Goal: Task Accomplishment & Management: Manage account settings

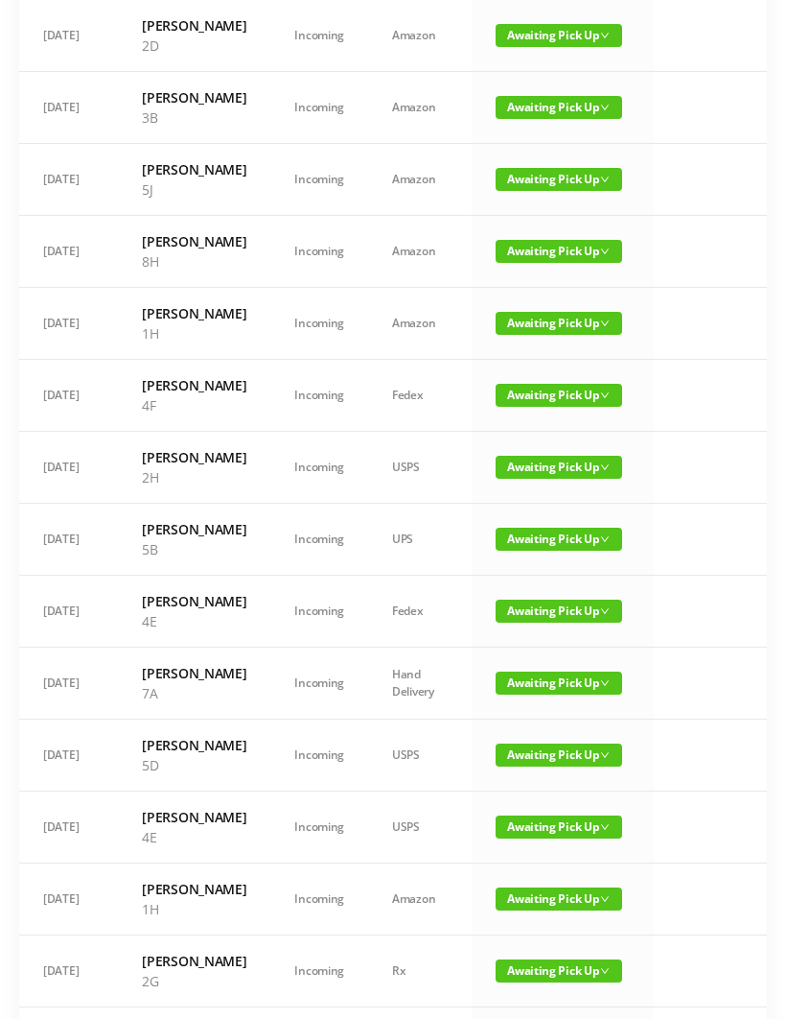
scroll to position [391, 0]
click at [528, 335] on span "Awaiting Pick Up" at bounding box center [559, 323] width 127 height 23
click at [538, 523] on link "Picked Up" at bounding box center [541, 521] width 125 height 31
click at [535, 407] on span "Awaiting Pick Up" at bounding box center [559, 395] width 127 height 23
click at [535, 606] on link "Picked Up" at bounding box center [541, 613] width 125 height 31
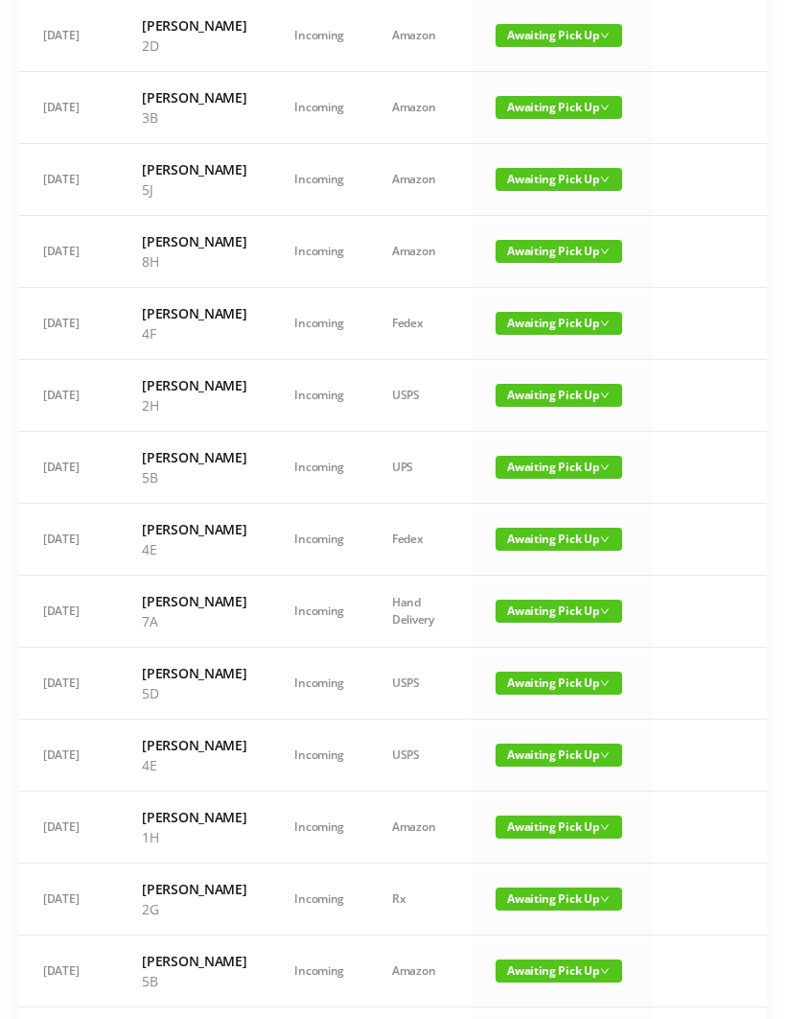
click at [546, 335] on span "Awaiting Pick Up" at bounding box center [559, 323] width 127 height 23
click at [528, 504] on td "Awaiting Pick Up" at bounding box center [563, 468] width 182 height 72
click at [551, 335] on span "Awaiting Pick Up" at bounding box center [559, 323] width 127 height 23
click at [525, 515] on link "Picked Up" at bounding box center [541, 521] width 125 height 31
click at [541, 335] on span "Awaiting Pick Up" at bounding box center [559, 323] width 127 height 23
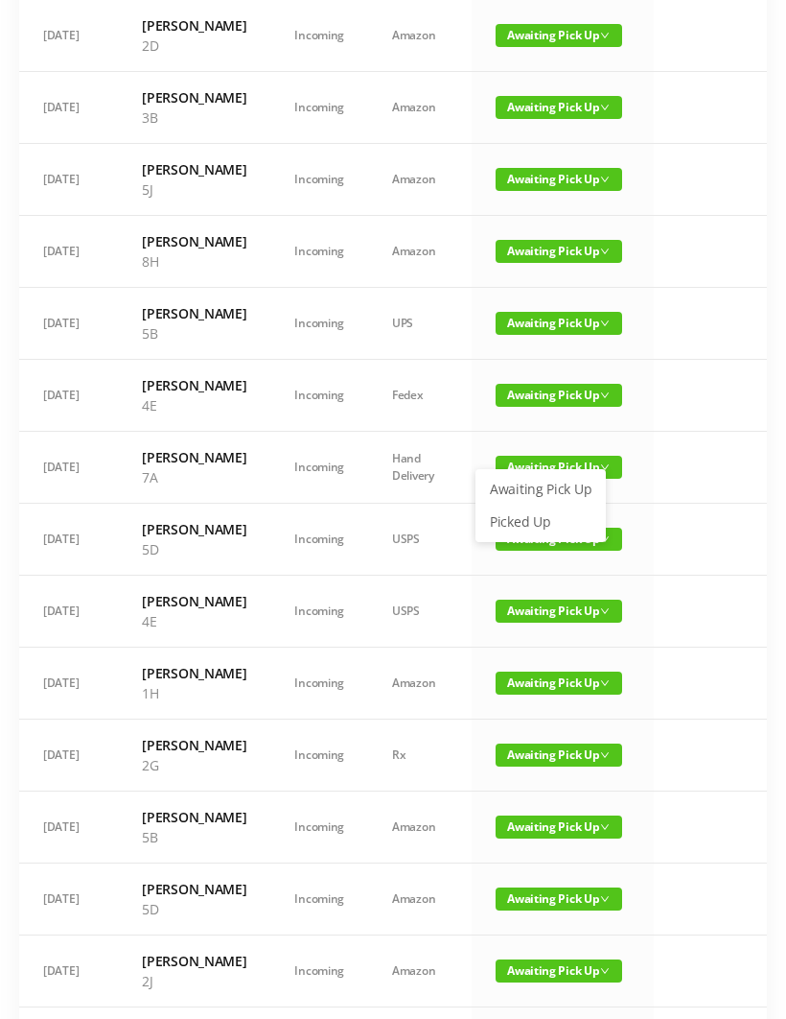
click at [517, 524] on link "Picked Up" at bounding box center [541, 521] width 125 height 31
click at [530, 407] on span "Awaiting Pick Up" at bounding box center [559, 395] width 127 height 23
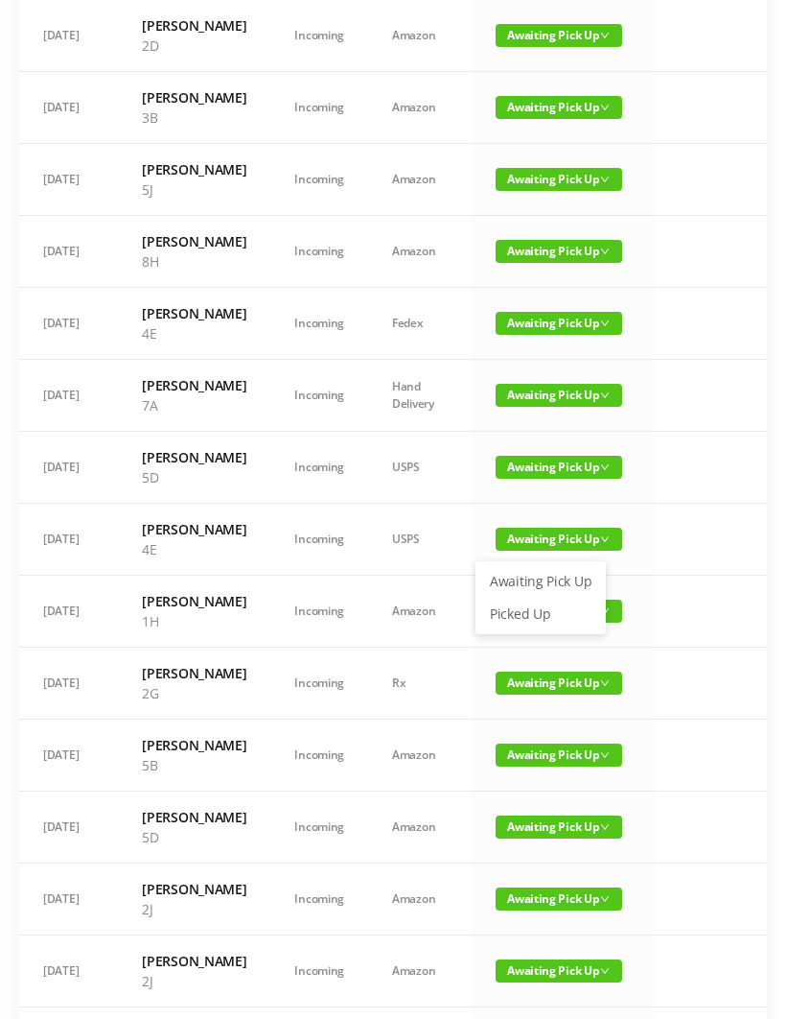
click at [520, 614] on link "Picked Up" at bounding box center [541, 613] width 125 height 31
click at [523, 622] on span "Awaiting Pick Up" at bounding box center [559, 610] width 127 height 23
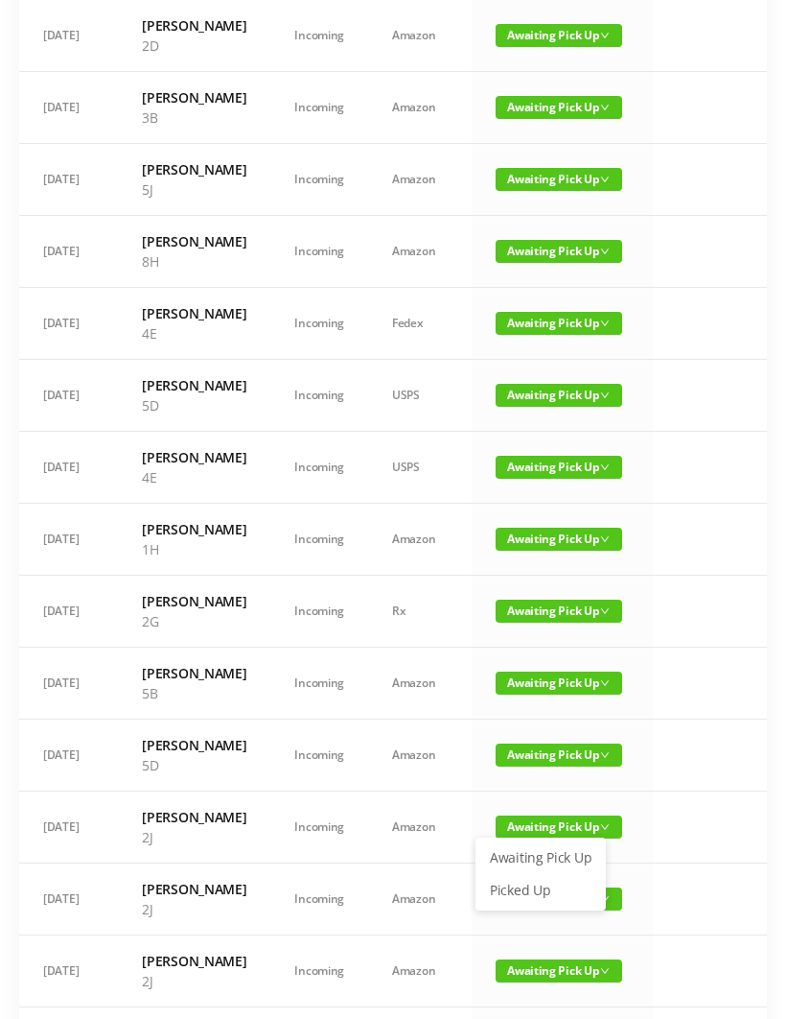
click at [525, 888] on link "Picked Up" at bounding box center [541, 890] width 125 height 31
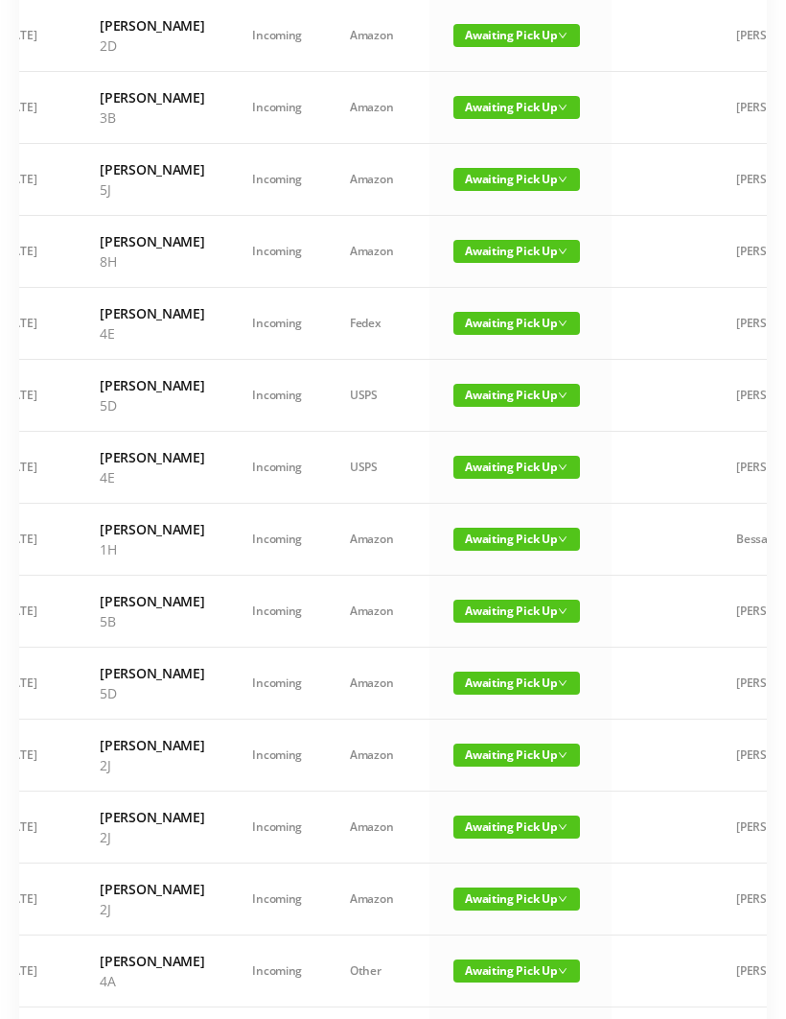
scroll to position [0, 22]
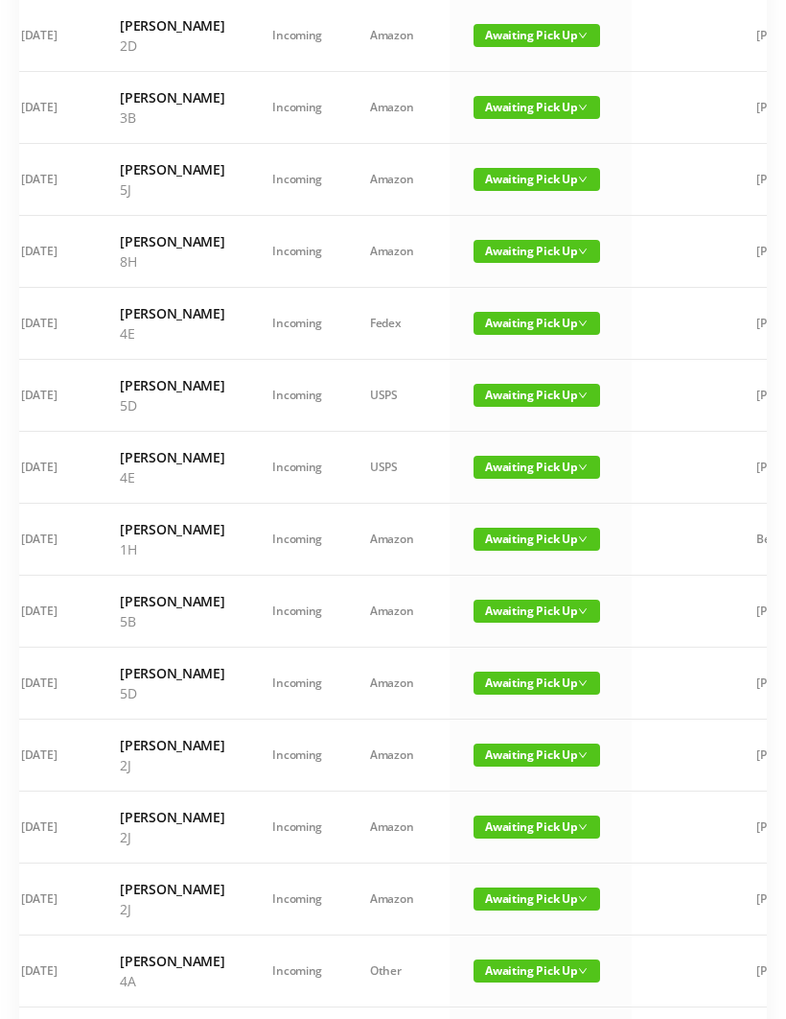
click at [525, 694] on span "Awaiting Pick Up" at bounding box center [537, 682] width 127 height 23
click at [519, 981] on link "Picked Up" at bounding box center [519, 982] width 125 height 31
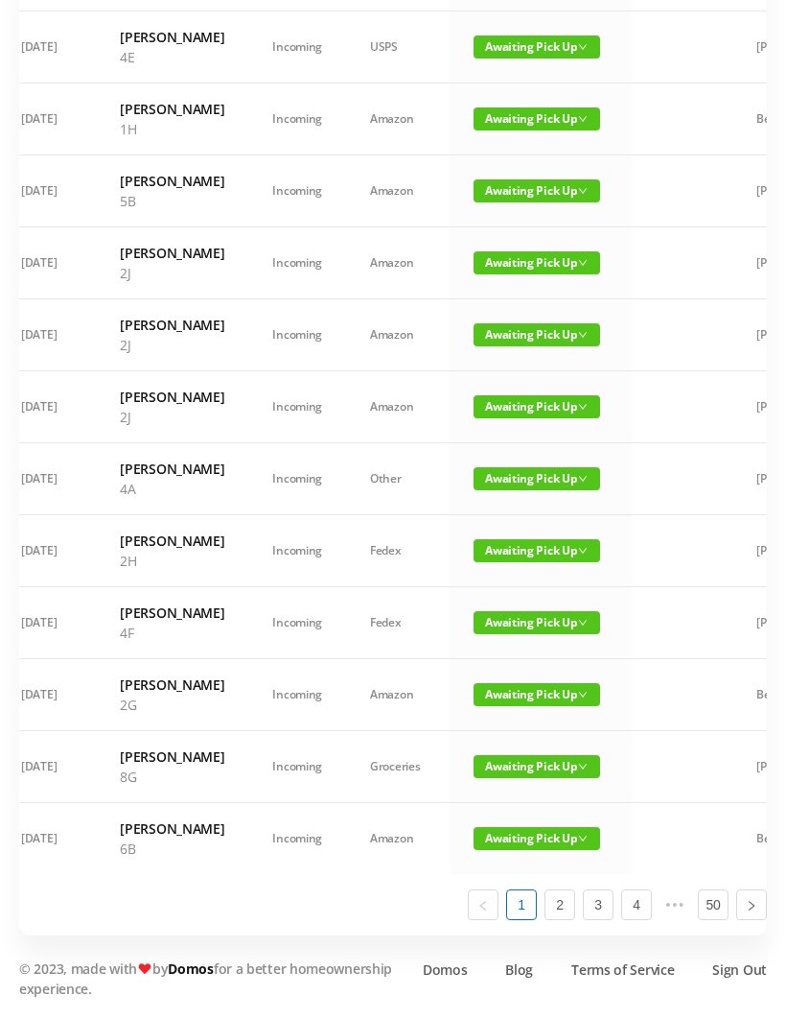
scroll to position [1064, 0]
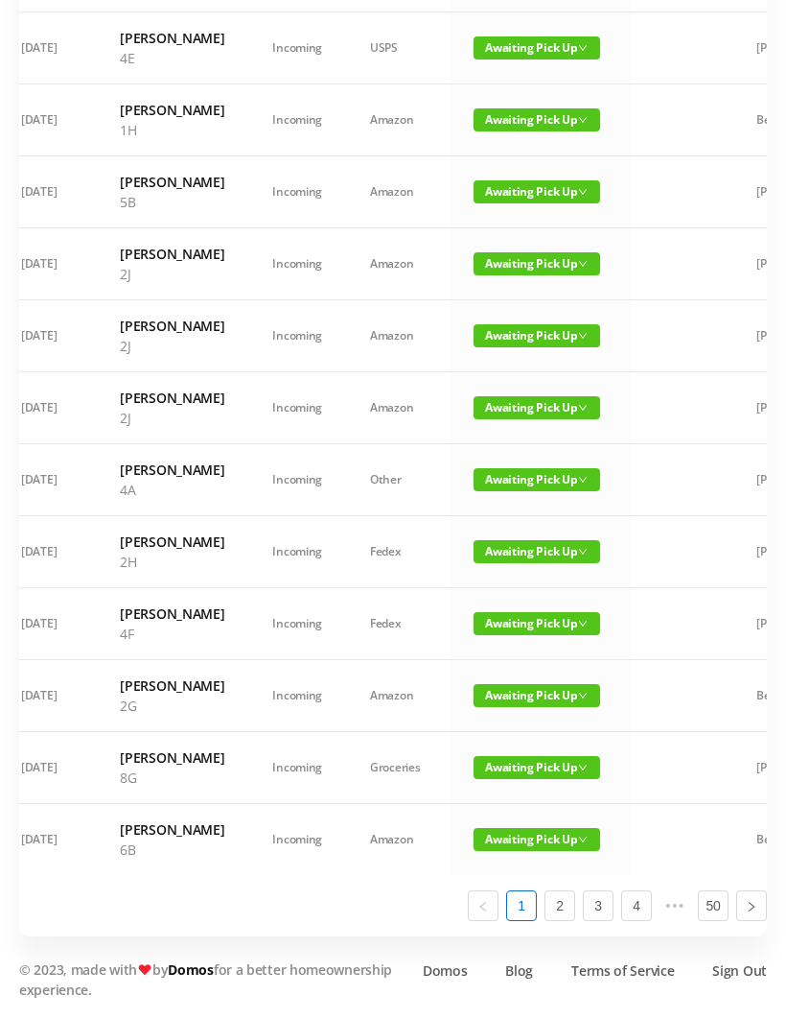
click at [520, 563] on span "Awaiting Pick Up" at bounding box center [537, 551] width 127 height 23
click at [510, 896] on link "Picked Up" at bounding box center [519, 911] width 125 height 31
click at [500, 635] on span "Awaiting Pick Up" at bounding box center [537, 623] width 127 height 23
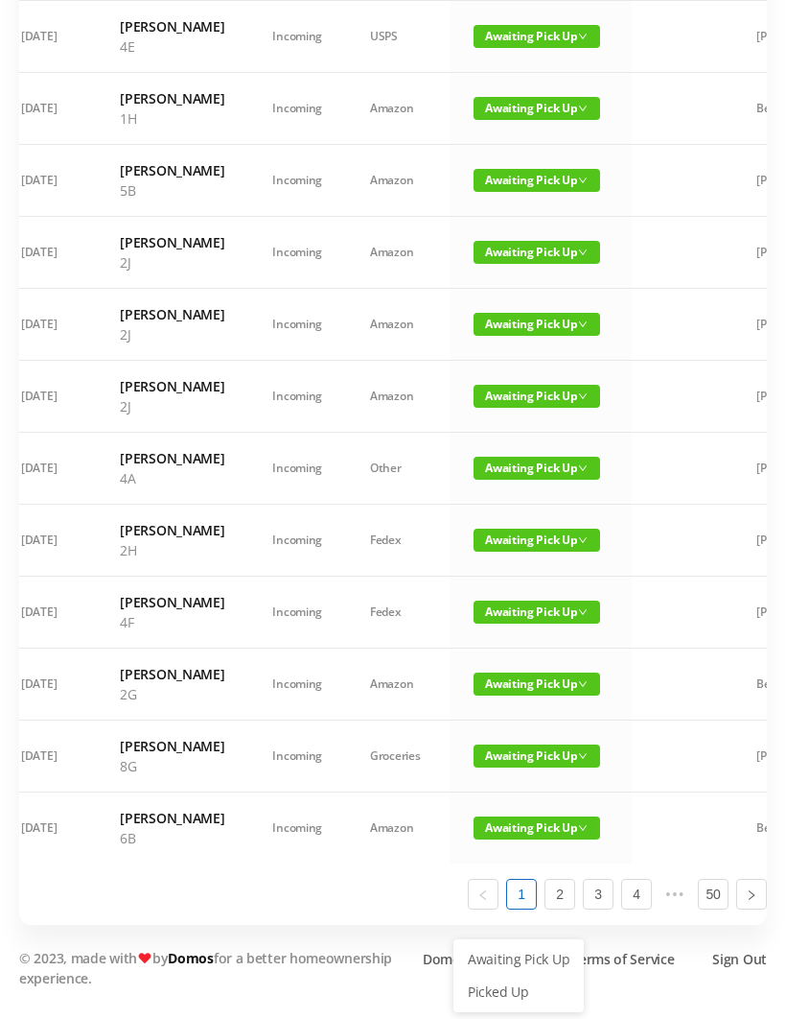
click at [504, 976] on link "Picked Up" at bounding box center [519, 991] width 125 height 31
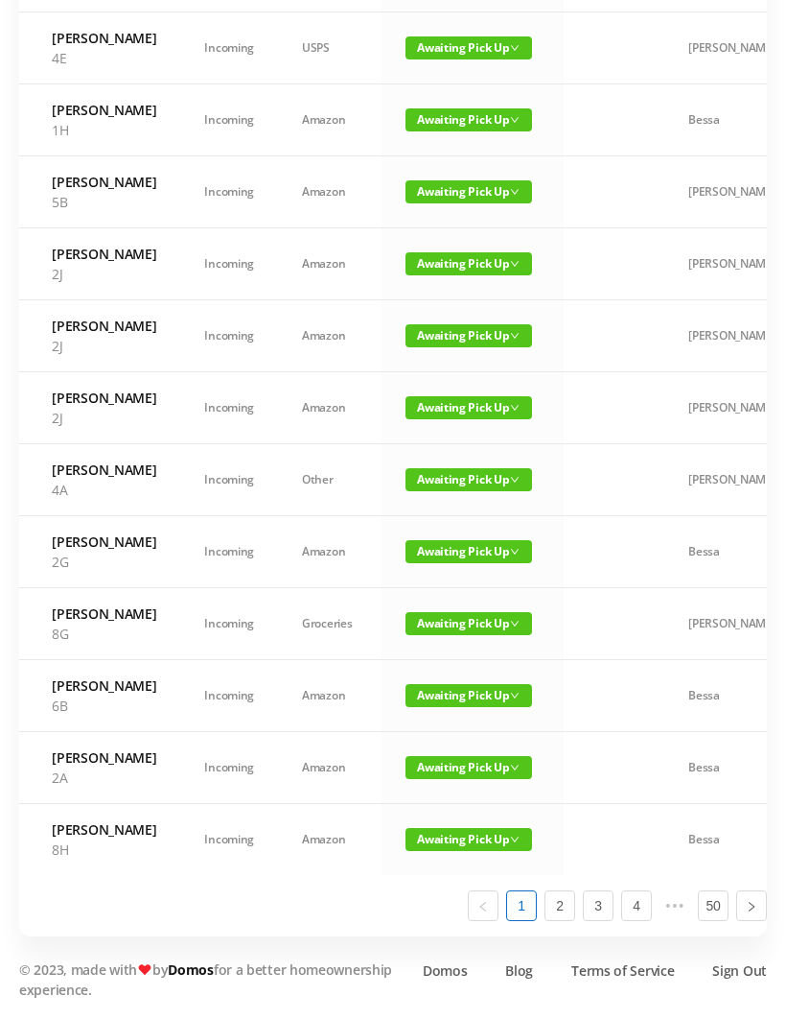
scroll to position [0, 55]
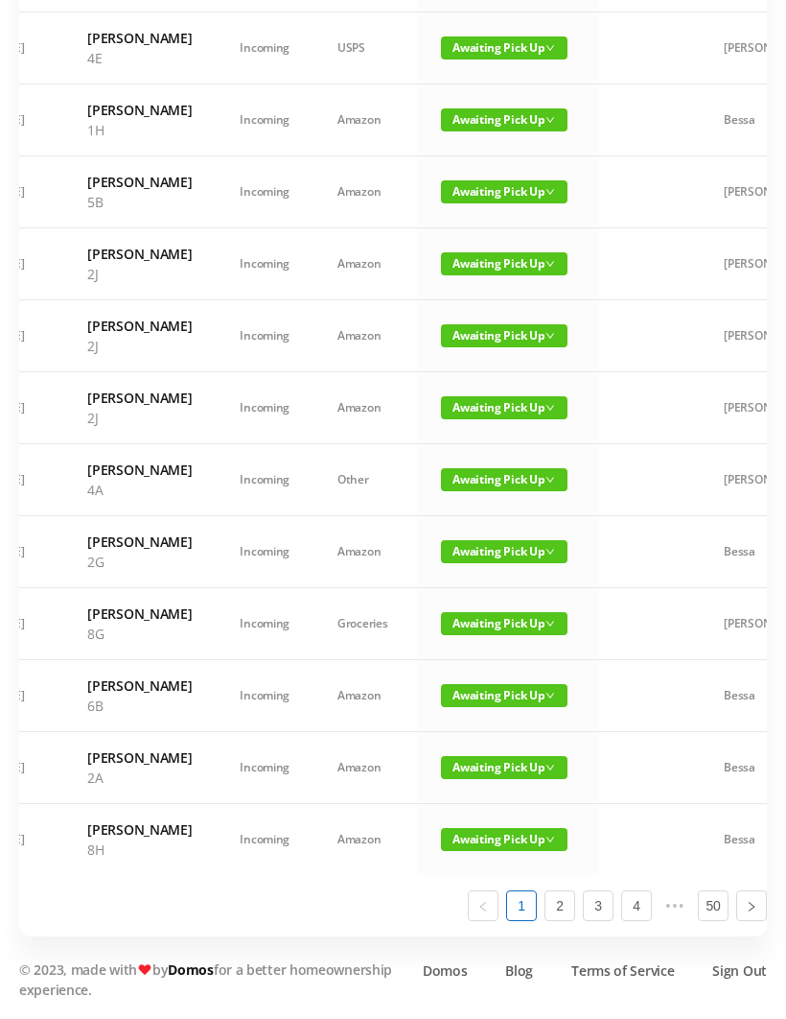
click at [489, 707] on span "Awaiting Pick Up" at bounding box center [504, 695] width 127 height 23
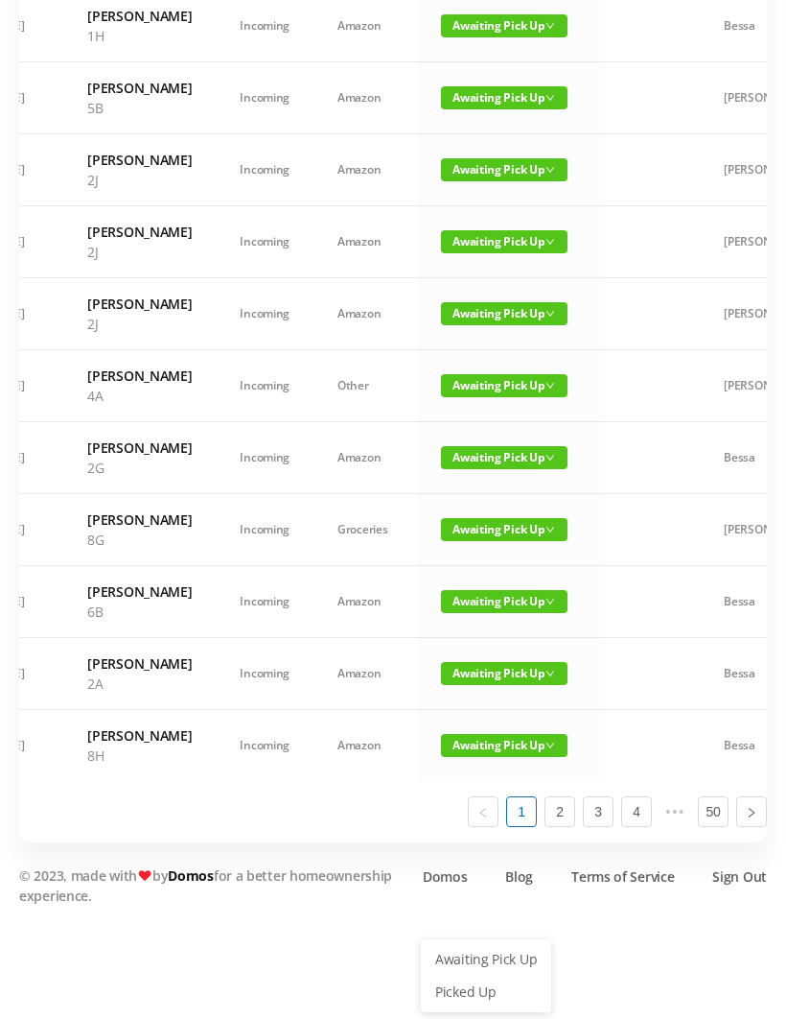
click at [481, 976] on link "Picked Up" at bounding box center [486, 991] width 125 height 31
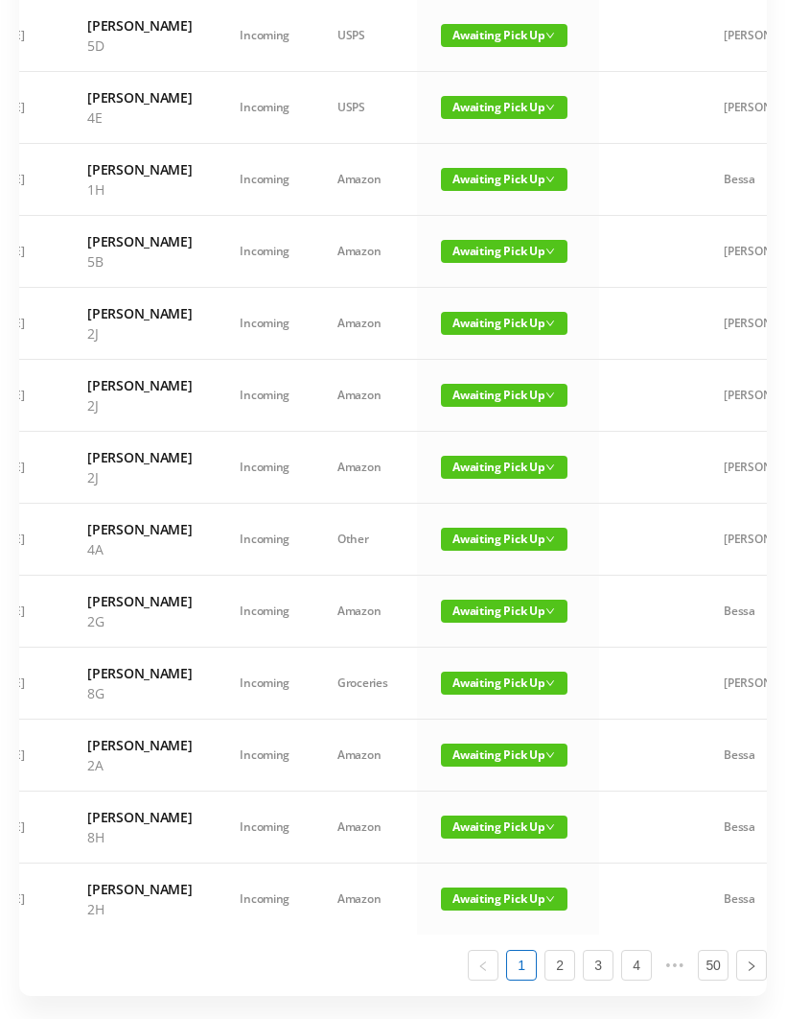
scroll to position [0, 0]
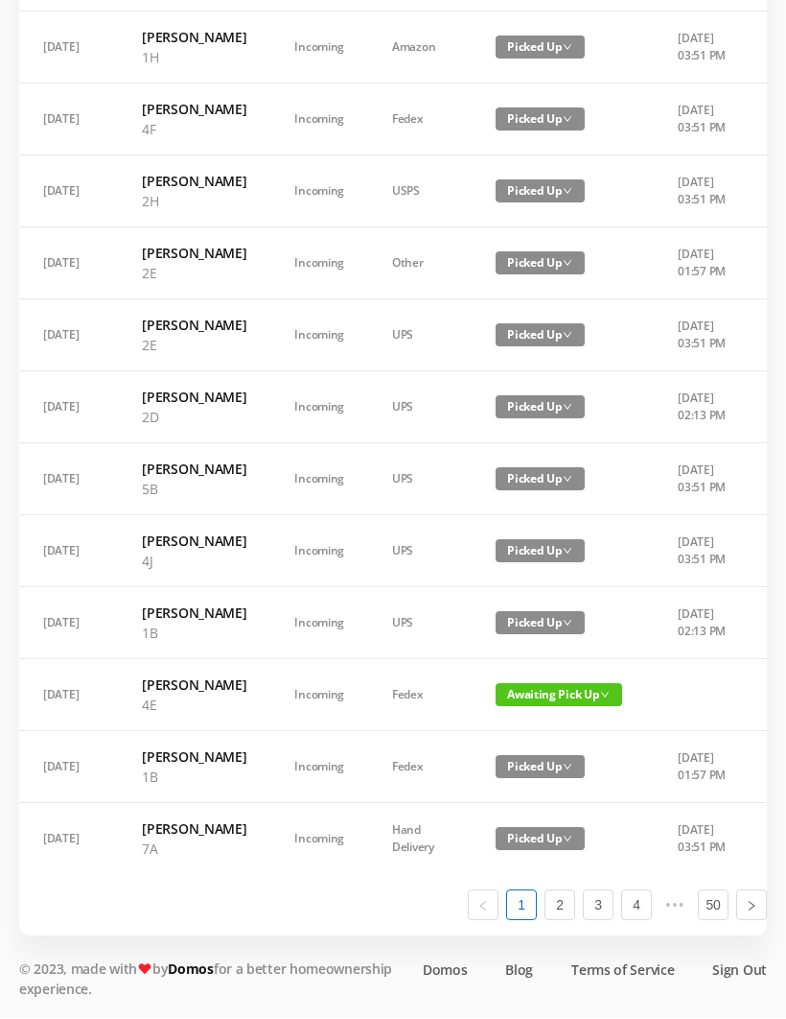
scroll to position [1087, 0]
click at [572, 920] on link "2" at bounding box center [560, 905] width 29 height 29
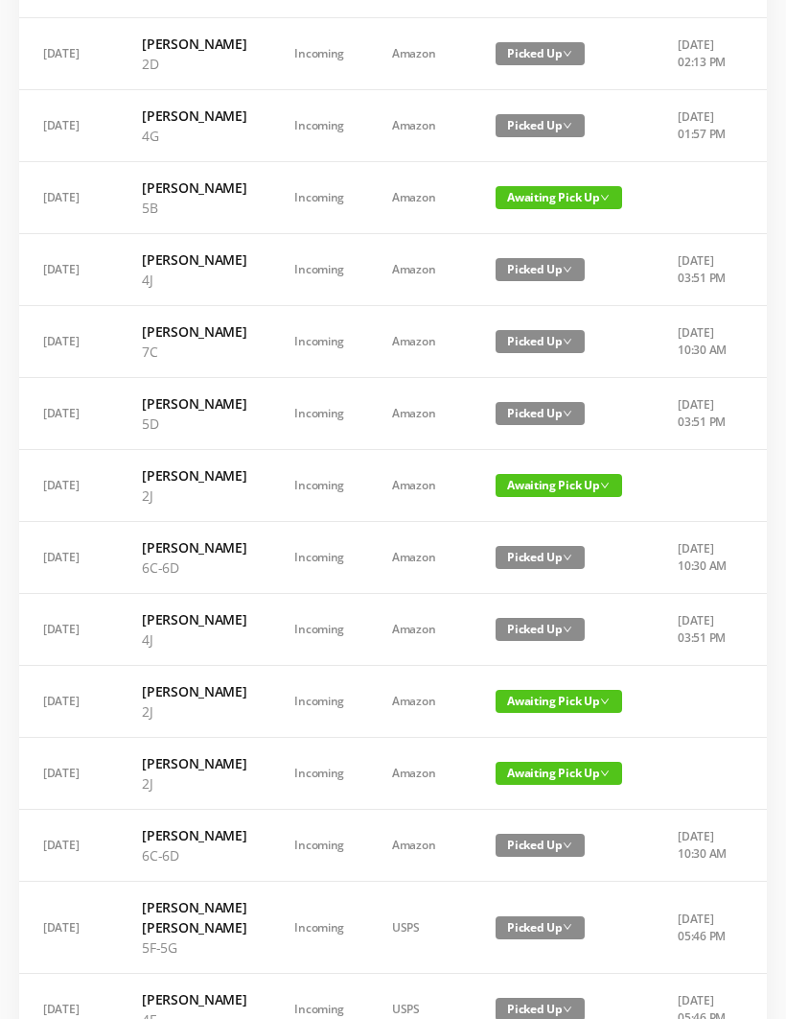
scroll to position [659, 0]
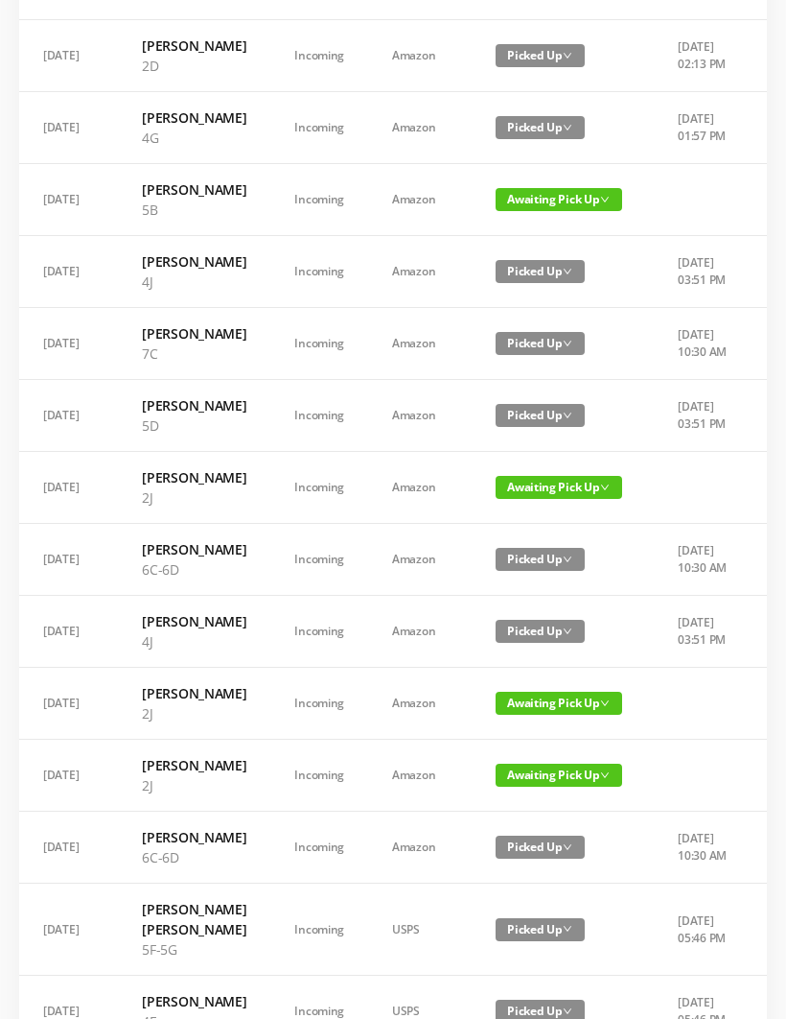
click at [536, 211] on span "Awaiting Pick Up" at bounding box center [559, 199] width 127 height 23
click at [533, 413] on link "Picked Up" at bounding box center [547, 418] width 125 height 31
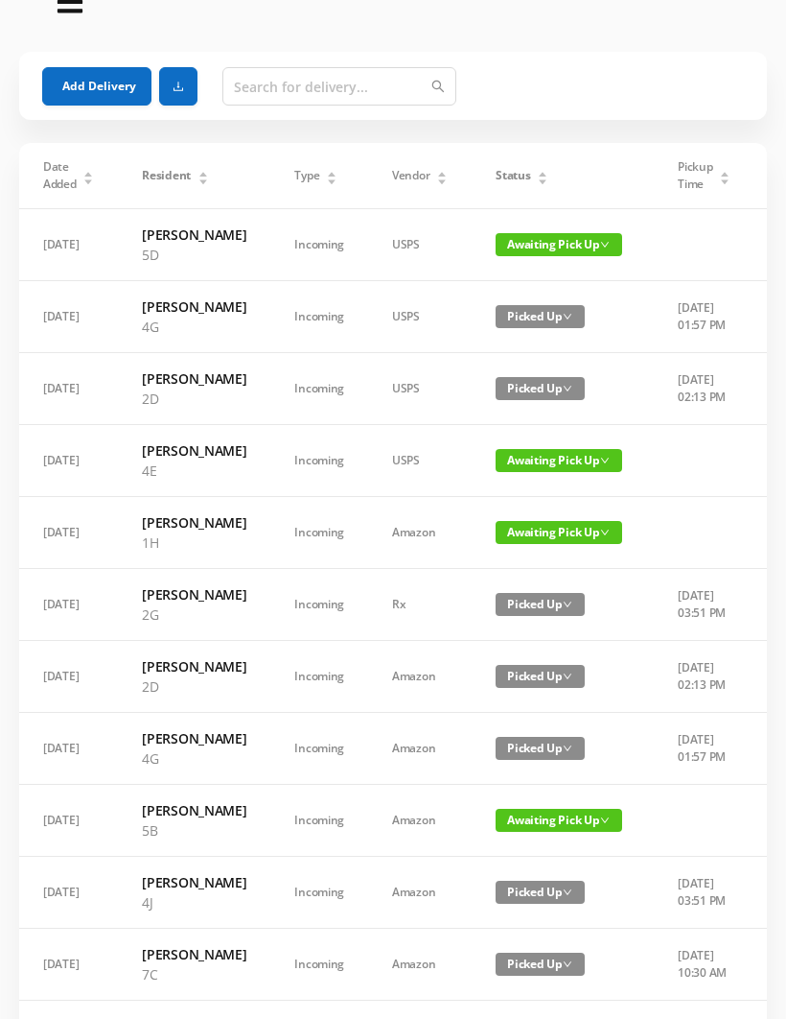
scroll to position [41, 0]
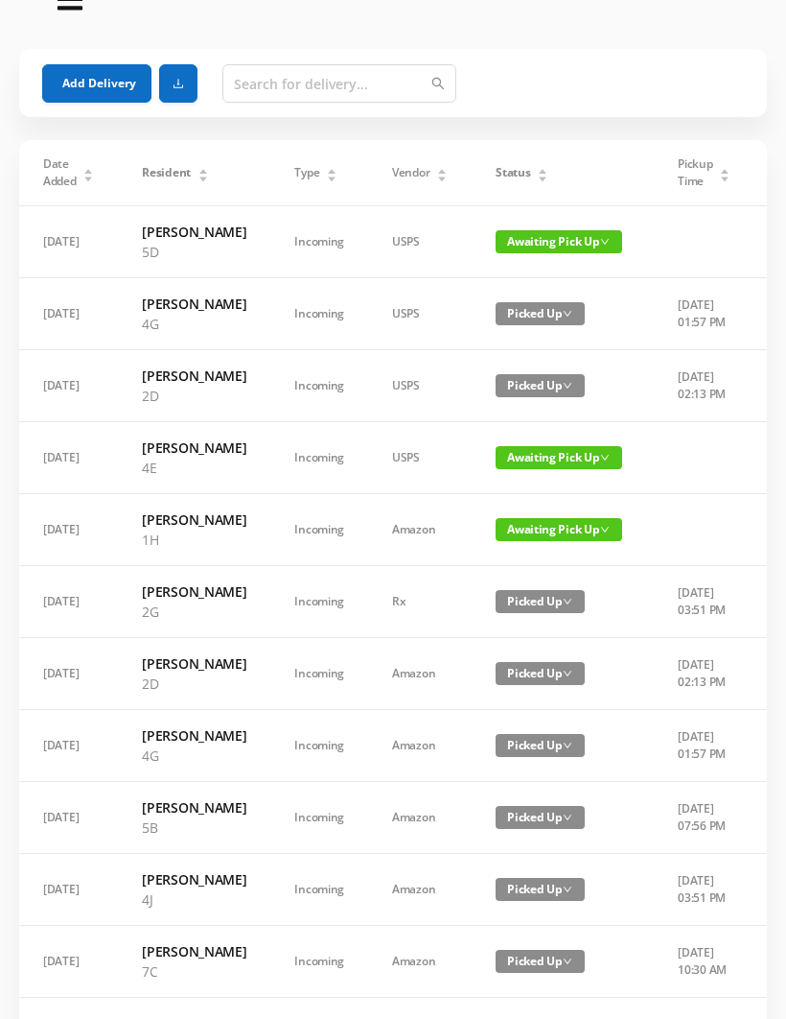
click at [549, 541] on span "Awaiting Pick Up" at bounding box center [559, 529] width 127 height 23
click at [533, 658] on link "Picked Up" at bounding box center [547, 667] width 125 height 31
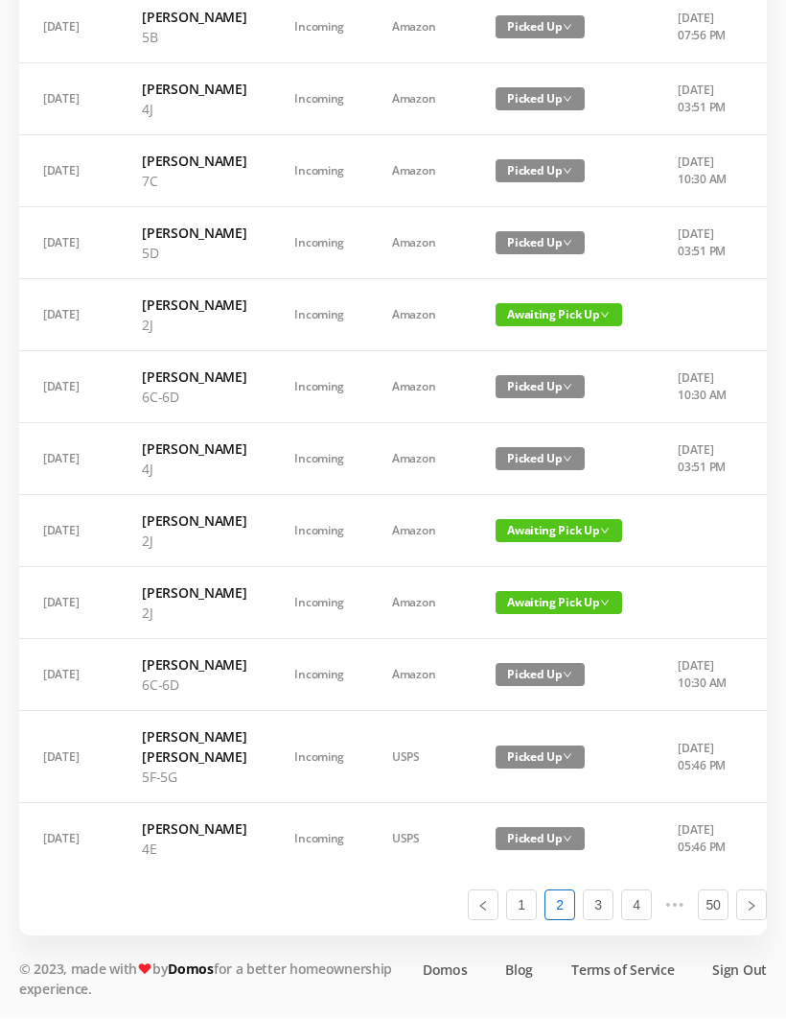
scroll to position [1107, 0]
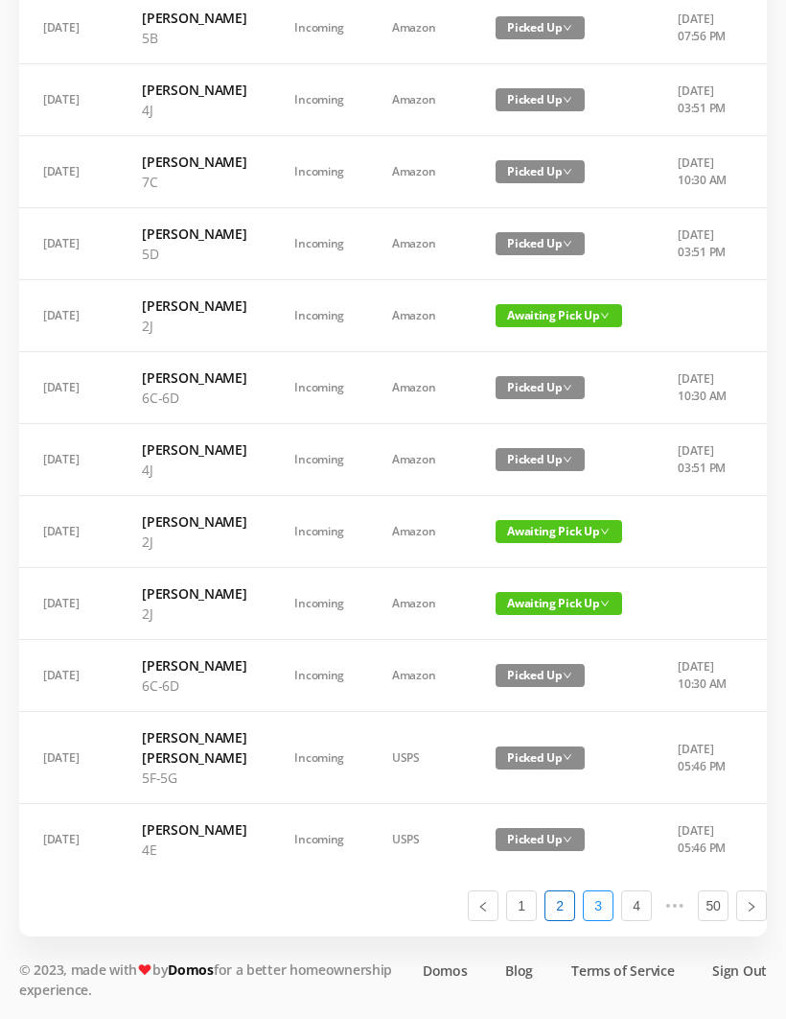
click at [606, 920] on link "3" at bounding box center [598, 905] width 29 height 29
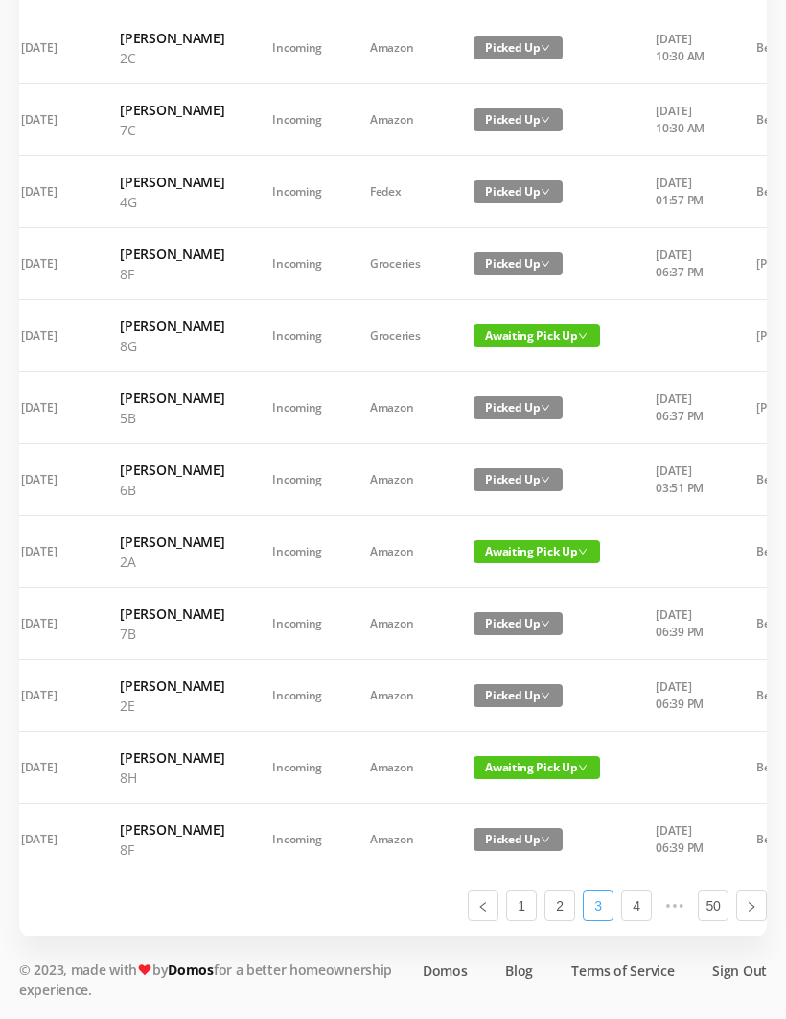
scroll to position [0, 20]
click at [532, 324] on span "Awaiting Pick Up" at bounding box center [539, 335] width 127 height 23
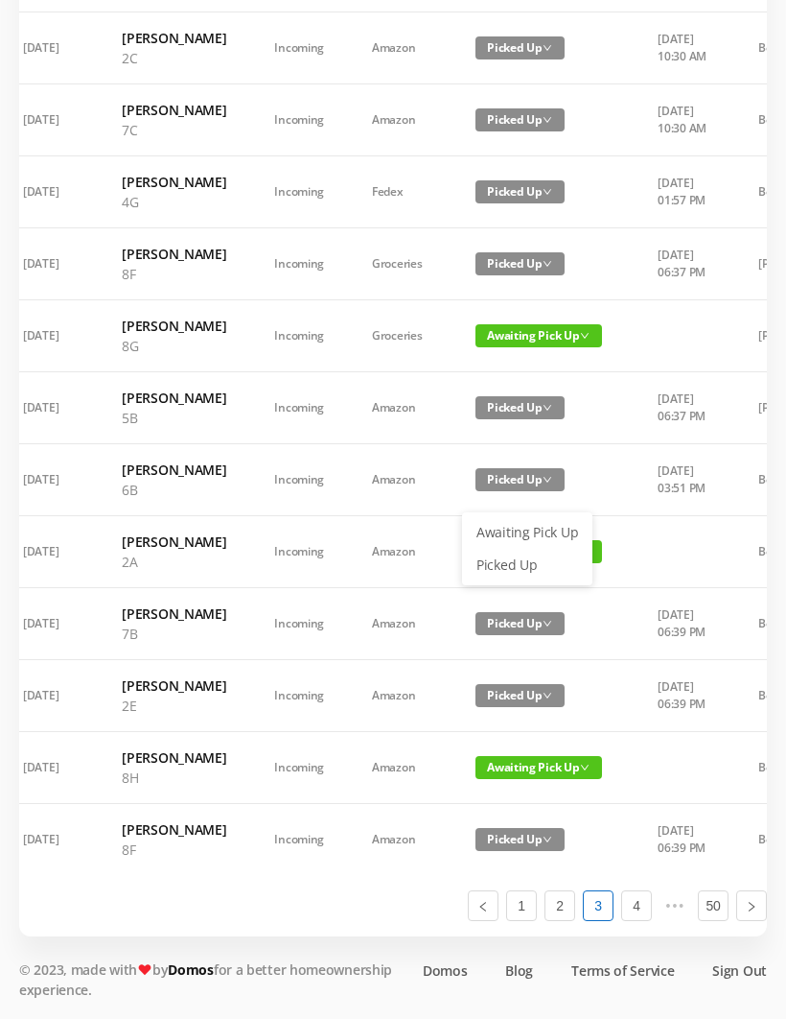
click at [521, 550] on link "Picked Up" at bounding box center [527, 565] width 125 height 31
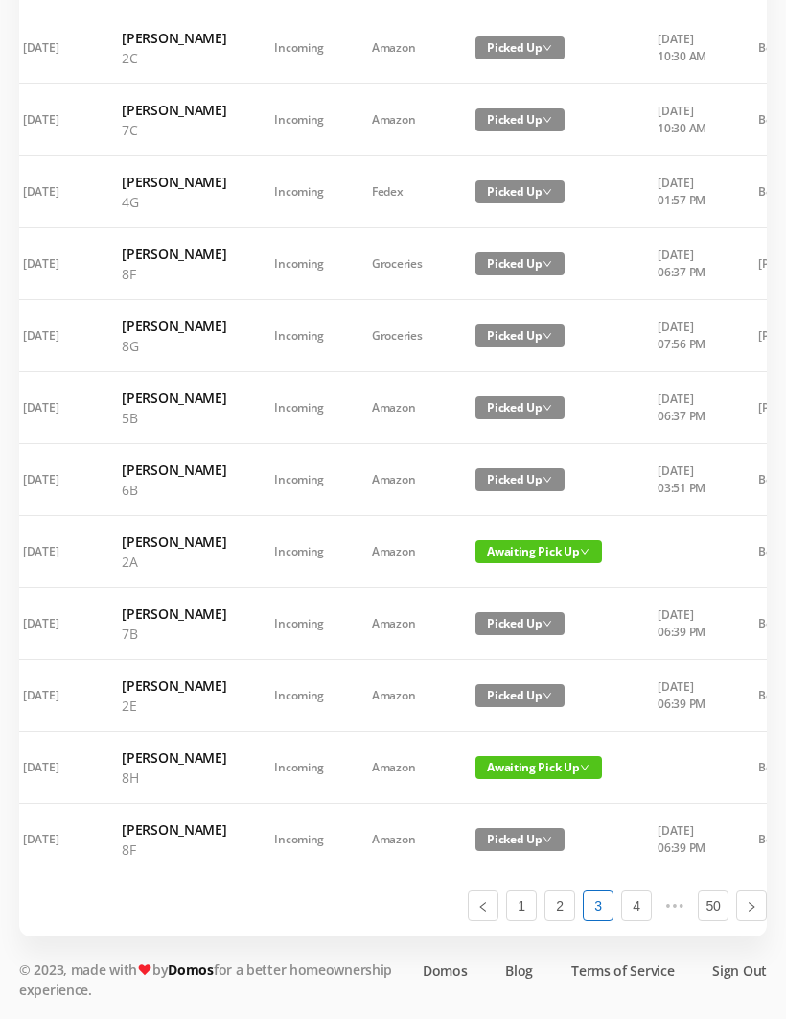
click at [521, 549] on span "Awaiting Pick Up" at bounding box center [539, 551] width 127 height 23
click at [508, 795] on link "Picked Up" at bounding box center [527, 810] width 125 height 31
click at [643, 920] on link "4" at bounding box center [636, 905] width 29 height 29
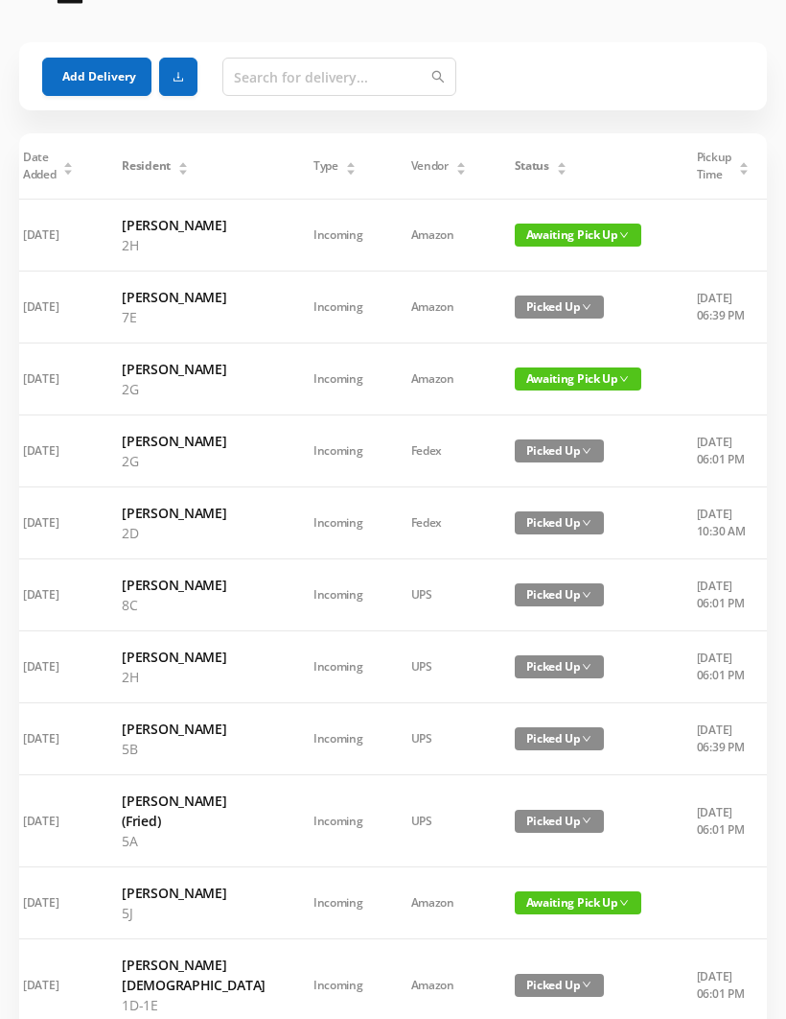
scroll to position [0, 0]
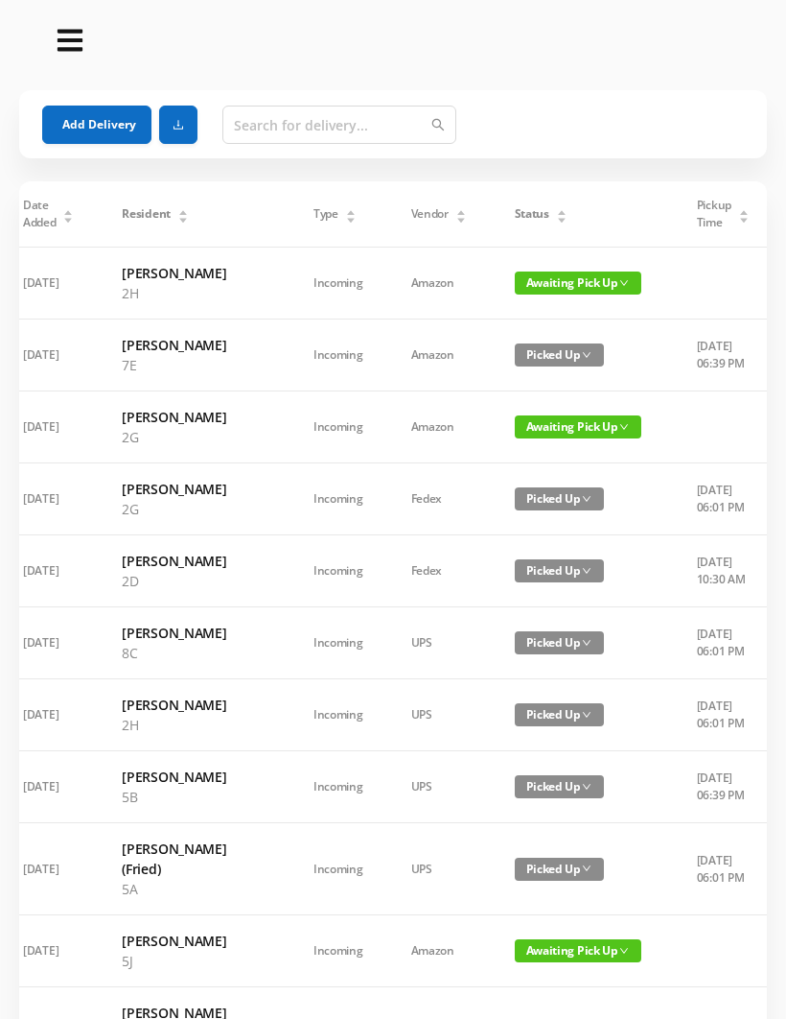
click at [536, 438] on span "Awaiting Pick Up" at bounding box center [578, 426] width 127 height 23
click at [517, 534] on link "Picked Up" at bounding box center [527, 535] width 125 height 31
click at [521, 294] on span "Awaiting Pick Up" at bounding box center [578, 282] width 127 height 23
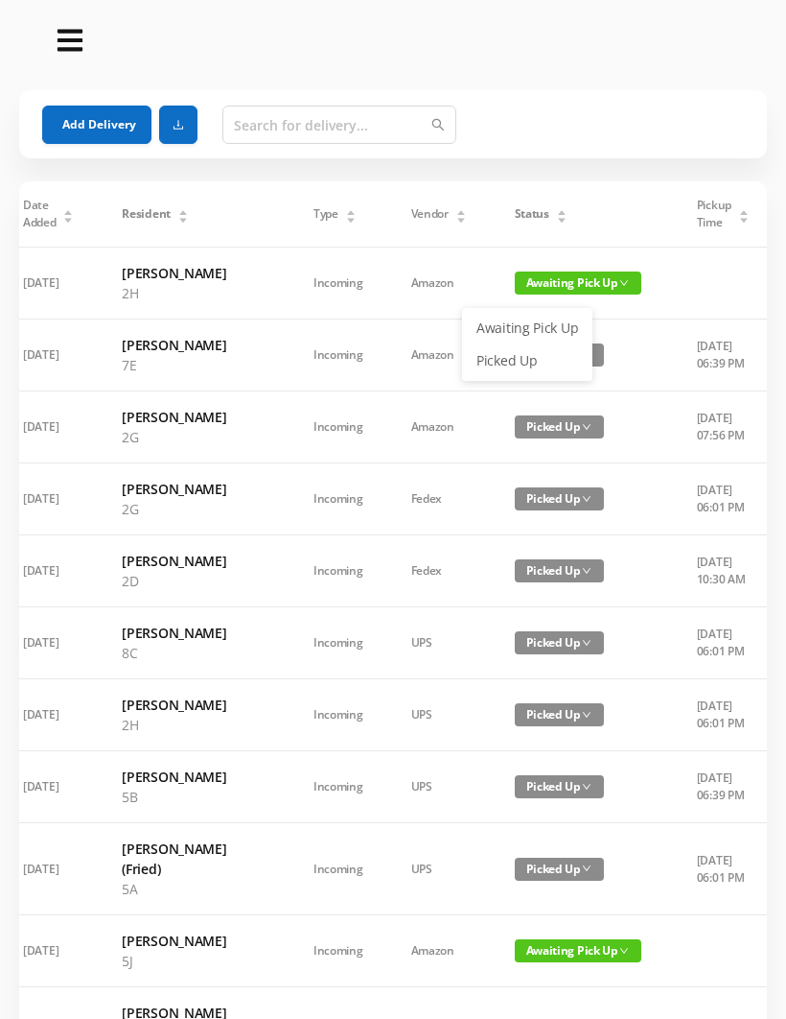
click at [511, 355] on link "Picked Up" at bounding box center [527, 360] width 125 height 31
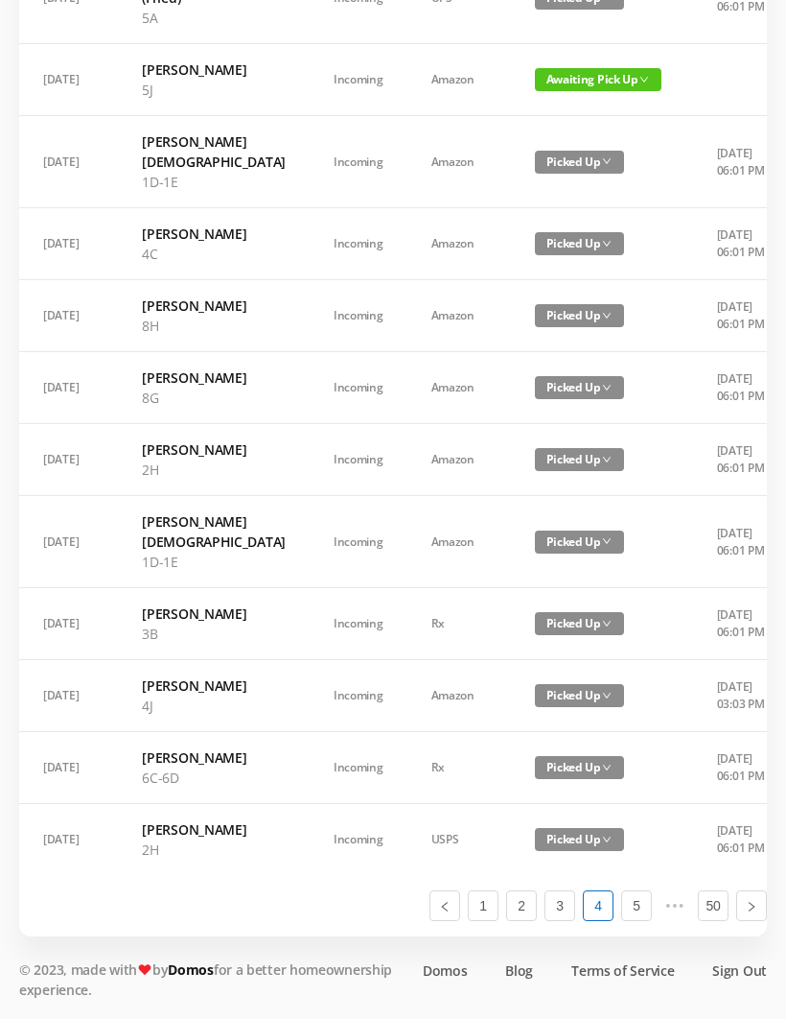
scroll to position [1153, 0]
click at [648, 914] on link "5" at bounding box center [636, 905] width 29 height 29
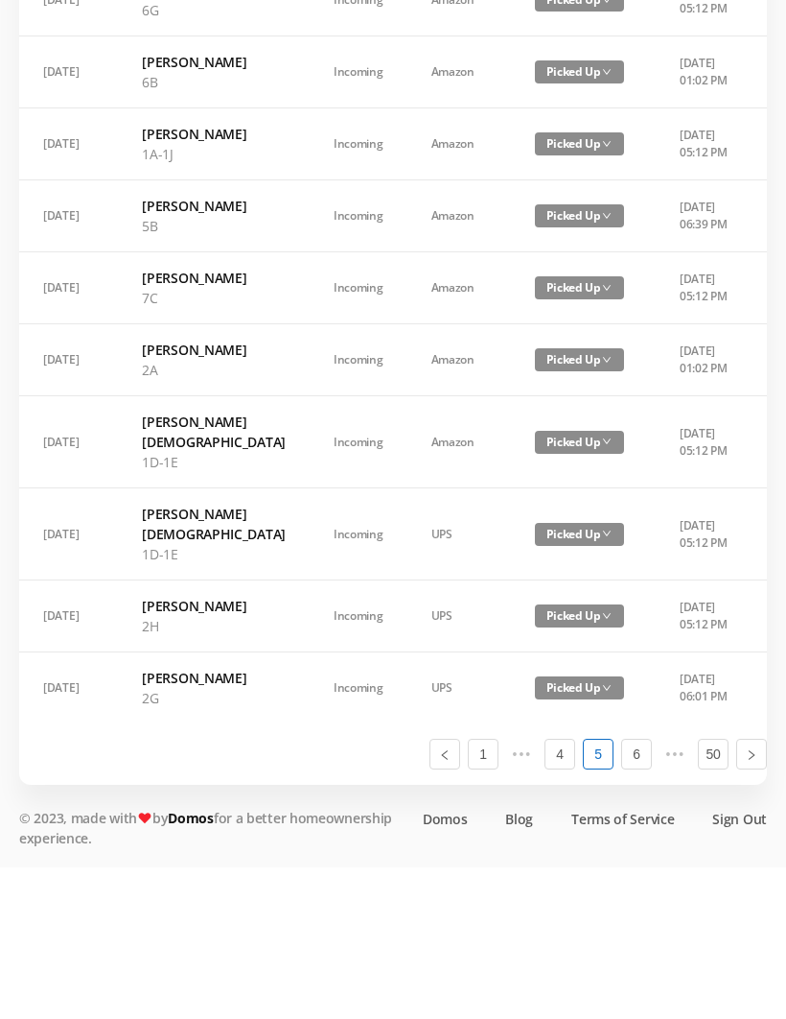
scroll to position [946, 0]
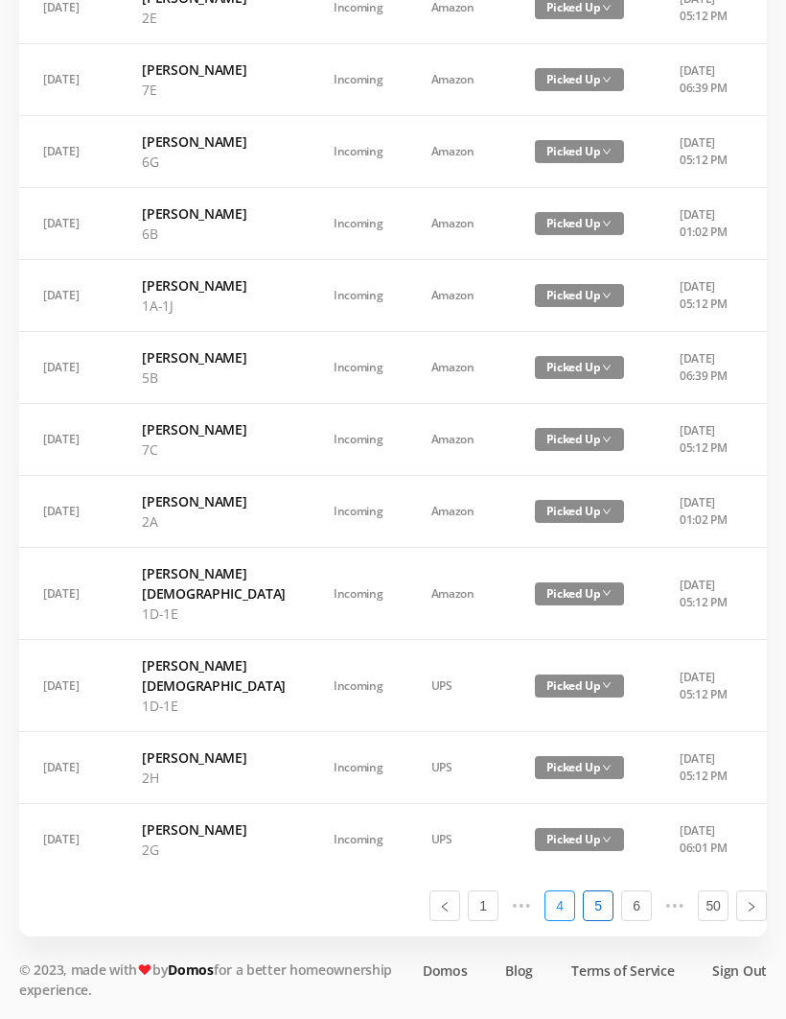
click at [565, 920] on link "4" at bounding box center [560, 905] width 29 height 29
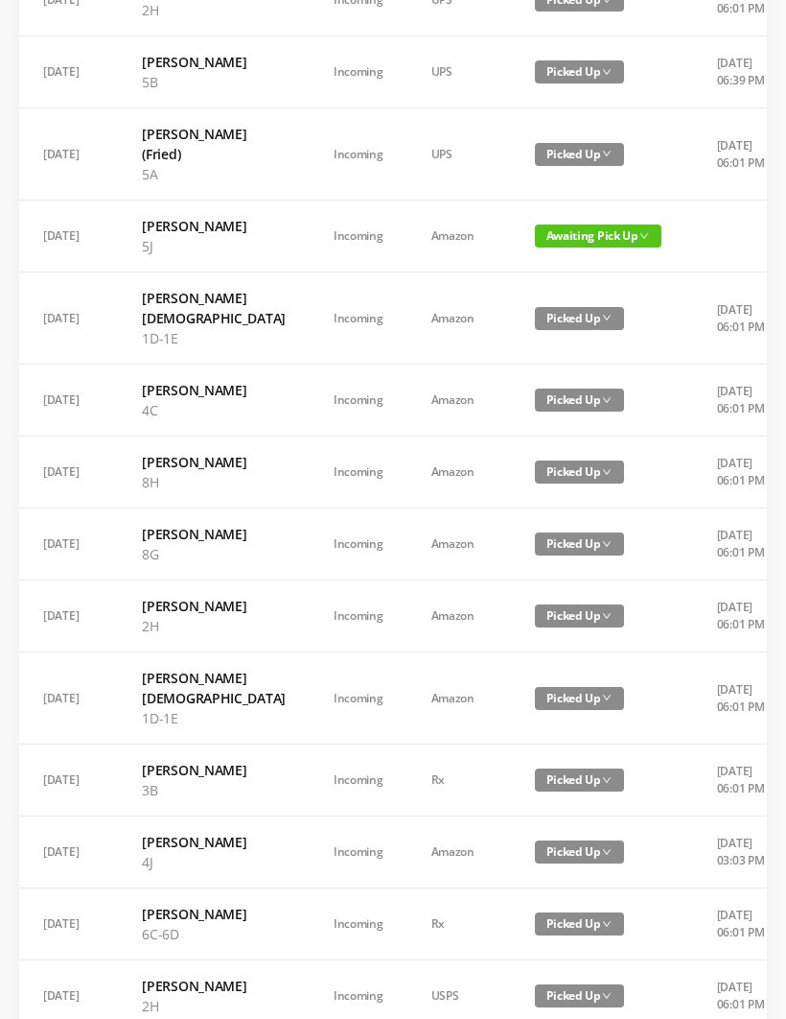
scroll to position [1087, 0]
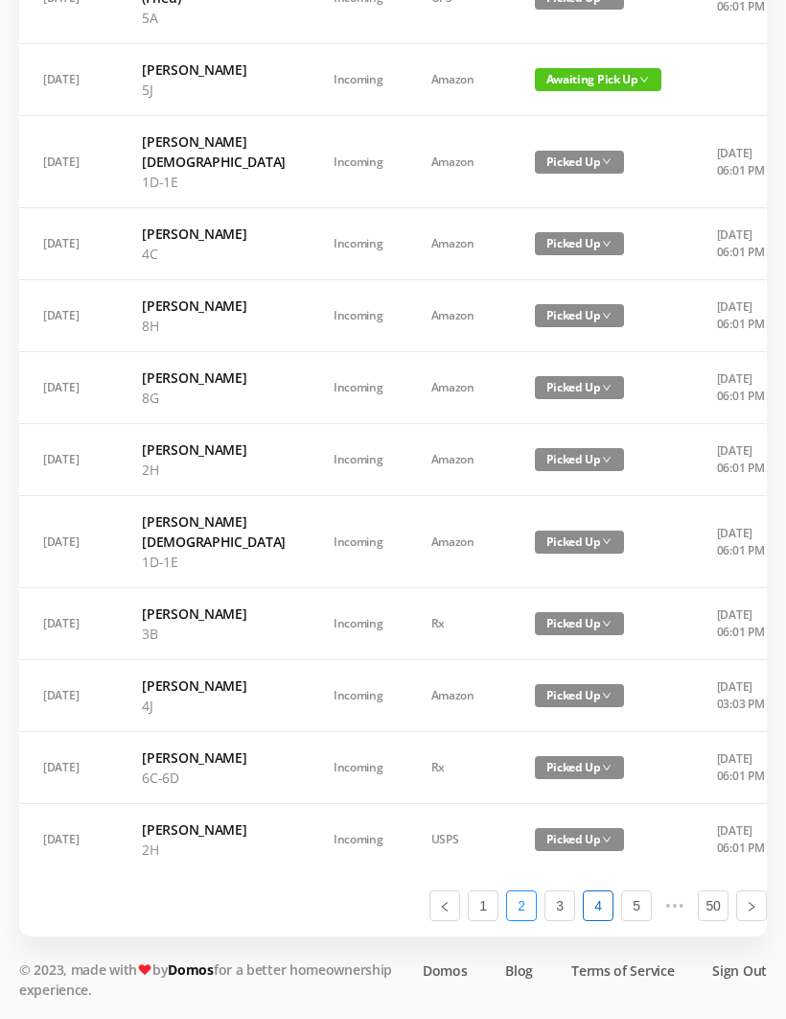
click at [528, 920] on link "2" at bounding box center [521, 905] width 29 height 29
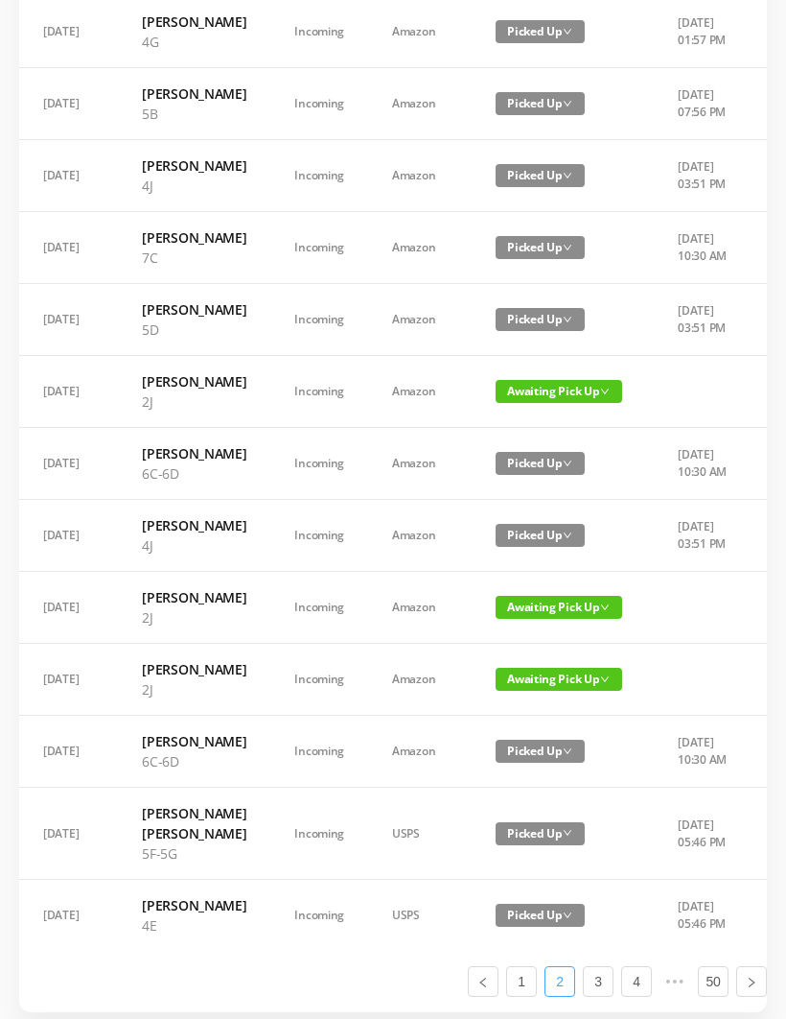
scroll to position [1107, 0]
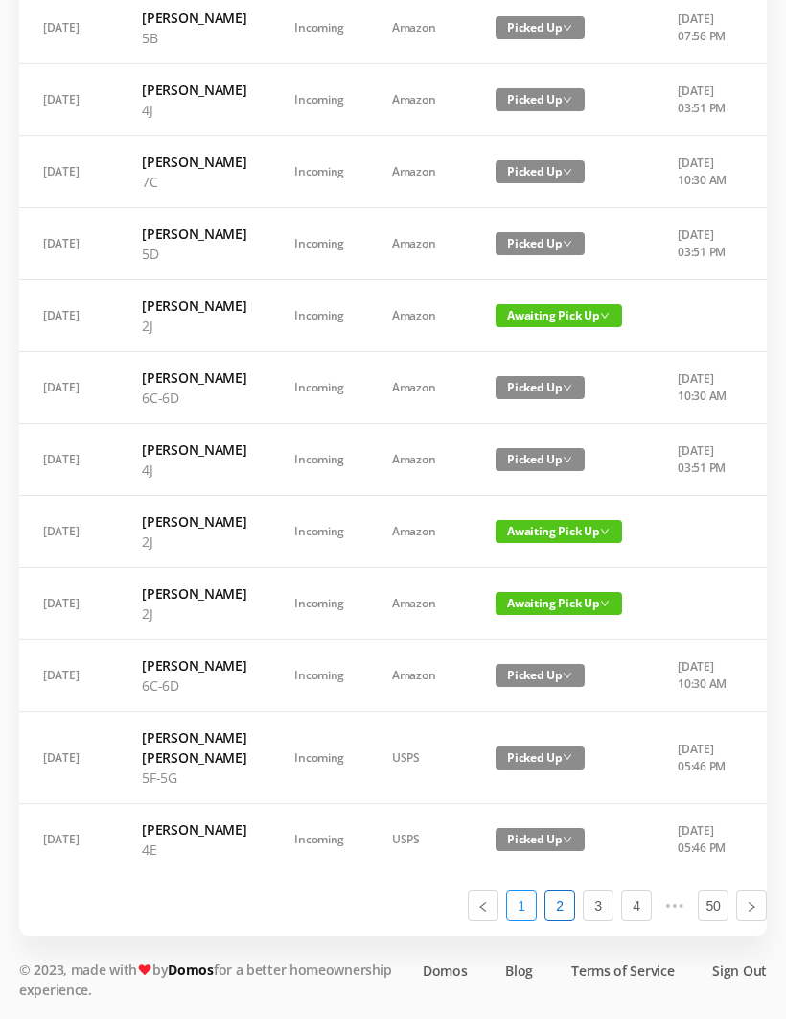
click at [520, 920] on link "1" at bounding box center [521, 905] width 29 height 29
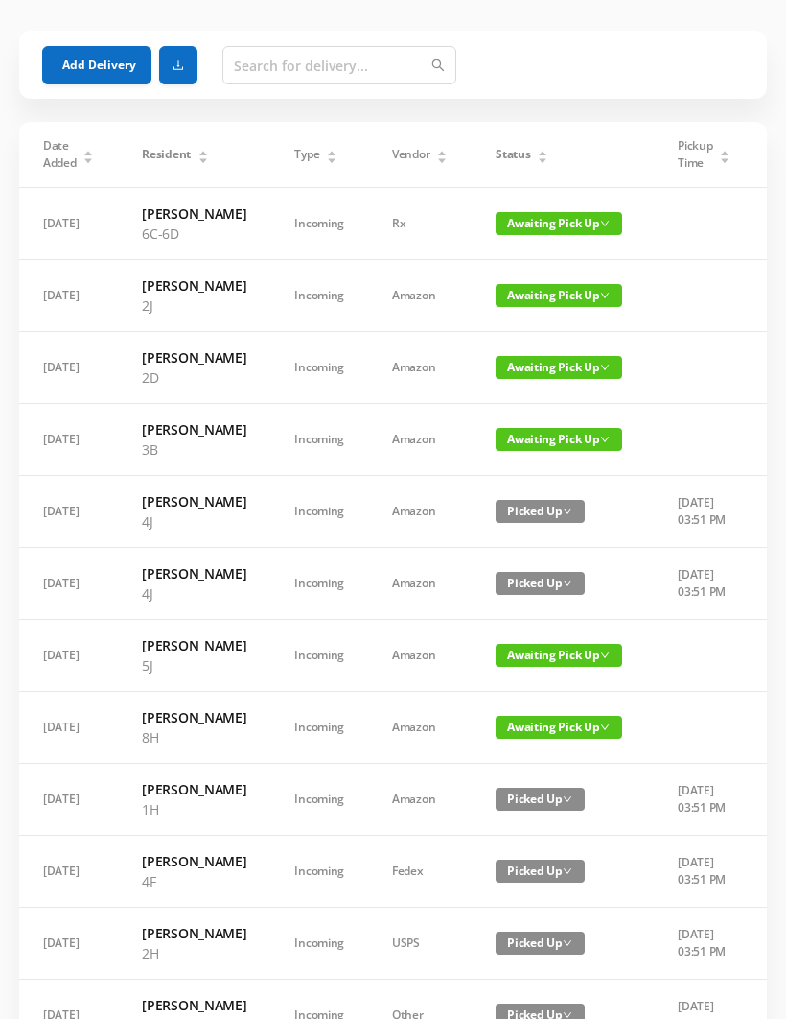
scroll to position [59, 0]
click at [555, 379] on span "Awaiting Pick Up" at bounding box center [559, 367] width 127 height 23
click at [535, 476] on link "Picked Up" at bounding box center [547, 485] width 125 height 31
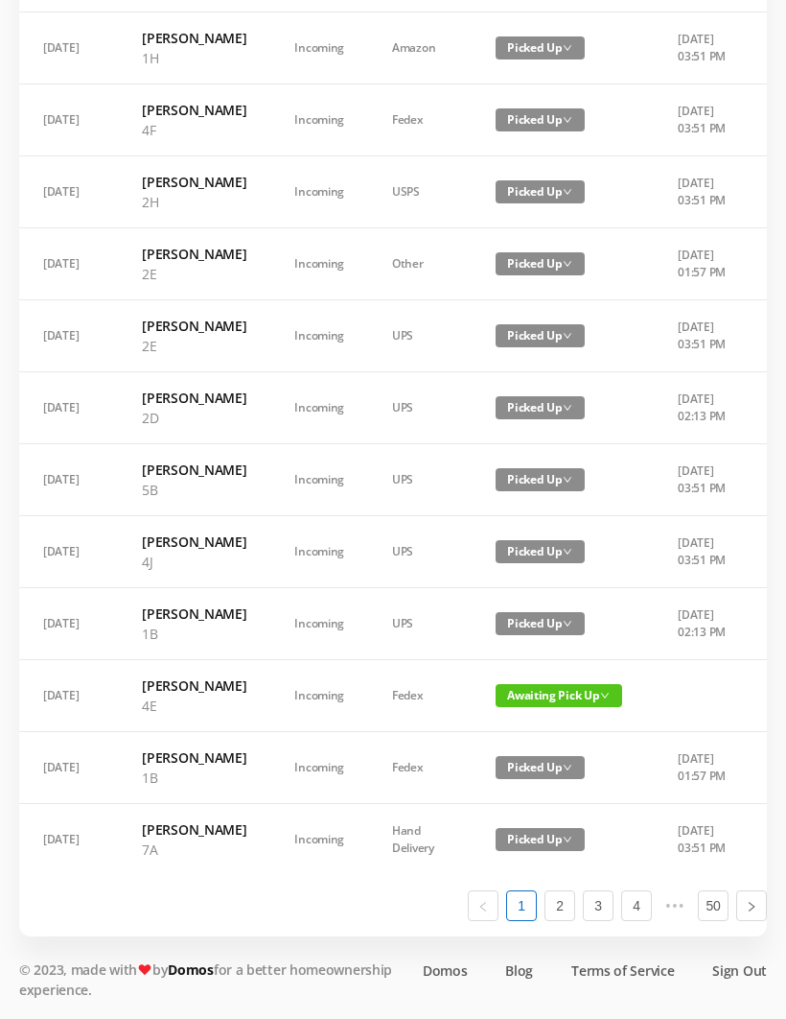
scroll to position [1087, 0]
click at [569, 920] on link "2" at bounding box center [560, 905] width 29 height 29
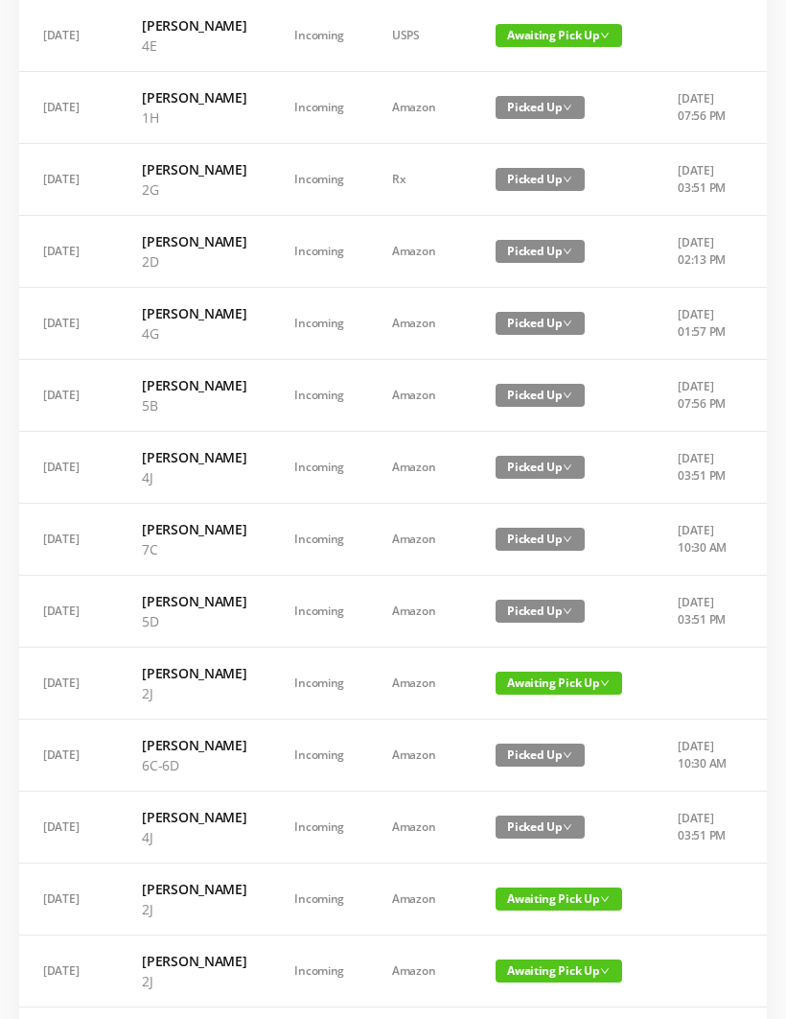
scroll to position [0, 0]
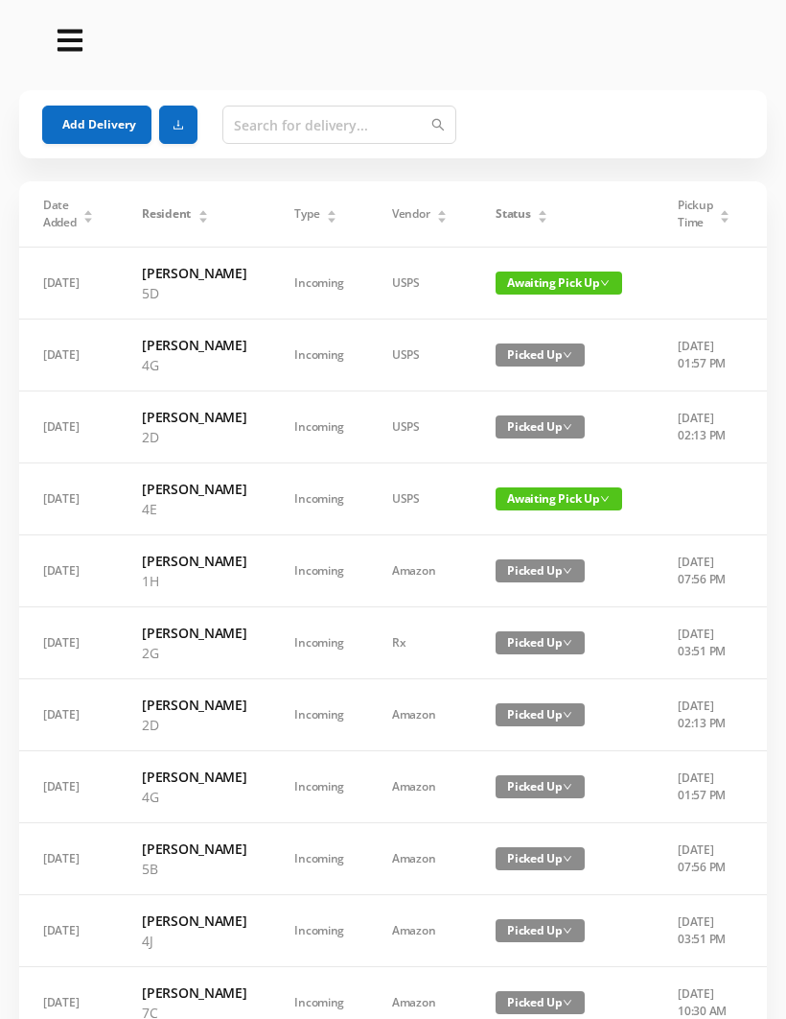
click at [543, 294] on span "Awaiting Pick Up" at bounding box center [559, 282] width 127 height 23
click at [524, 356] on link "Picked Up" at bounding box center [547, 360] width 125 height 31
